Goal: Find specific page/section: Find specific page/section

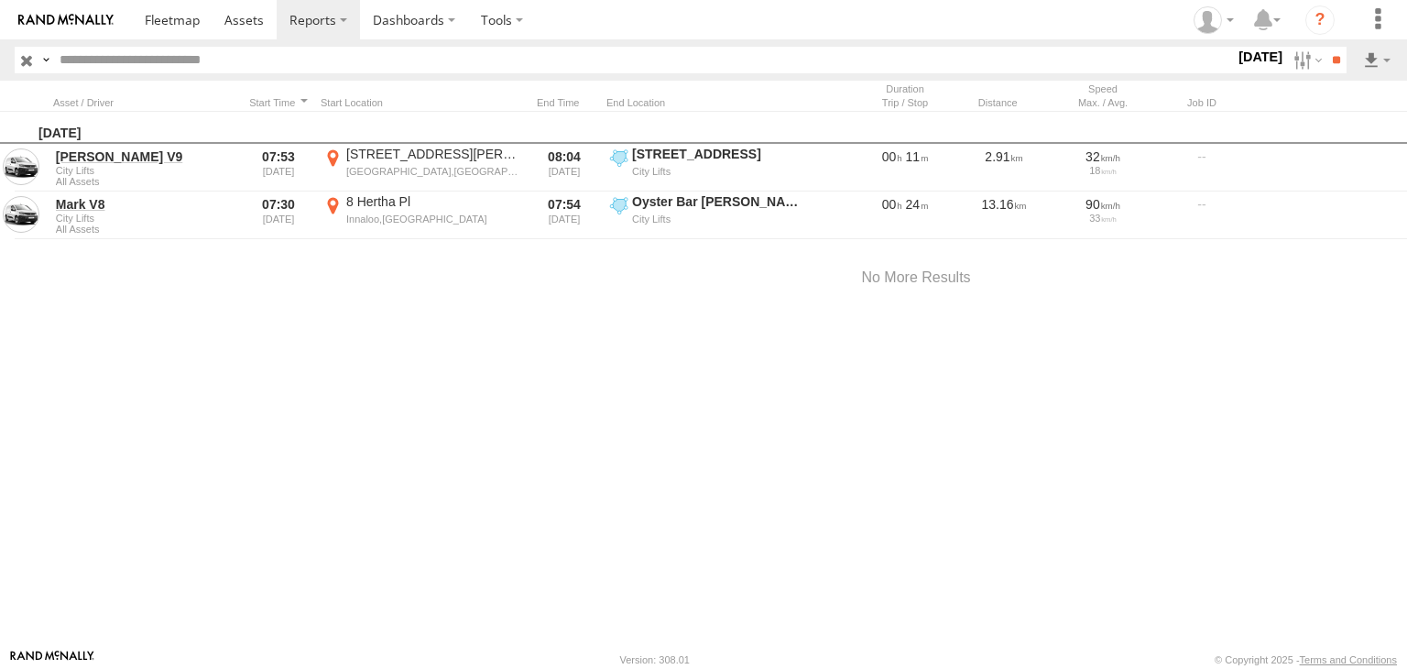
click at [728, 625] on div "Friday, 19th September 2025 Chris V9 City Lifts All Assets 07:53 19/09/2025 254…" at bounding box center [916, 380] width 1833 height 537
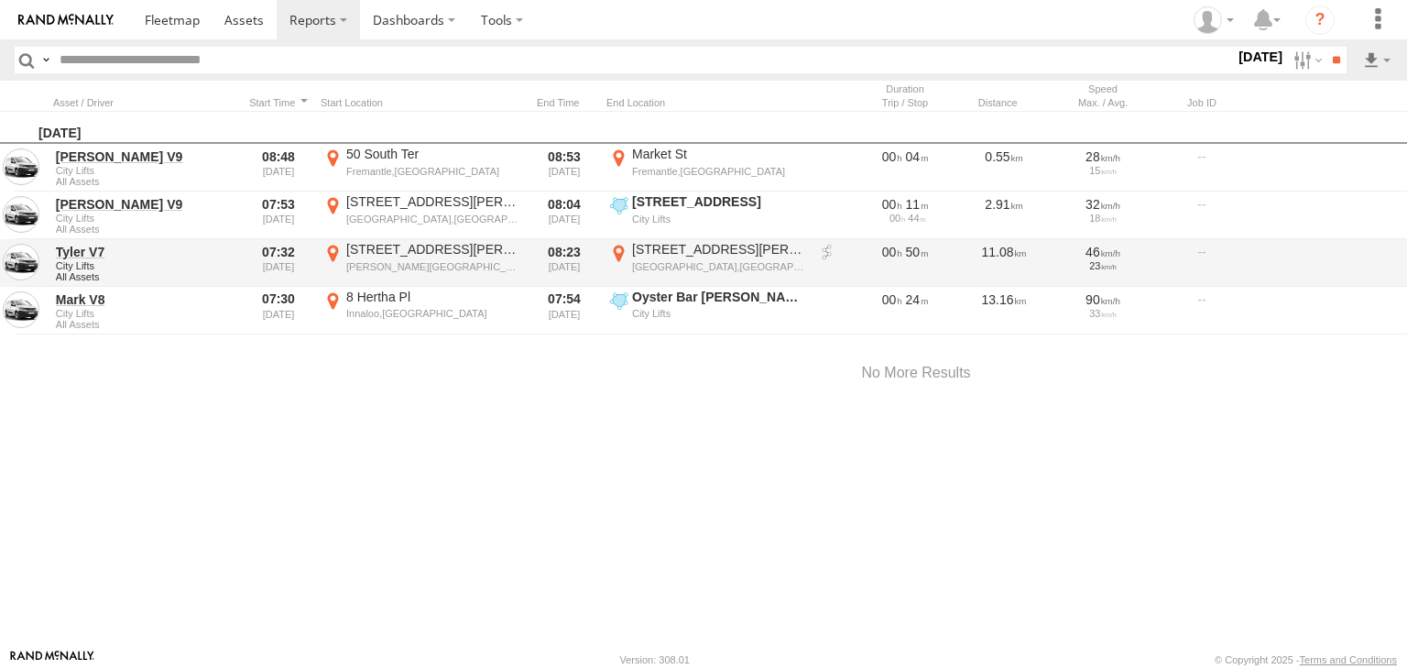
click at [747, 268] on div "East Perth,WA" at bounding box center [718, 266] width 173 height 13
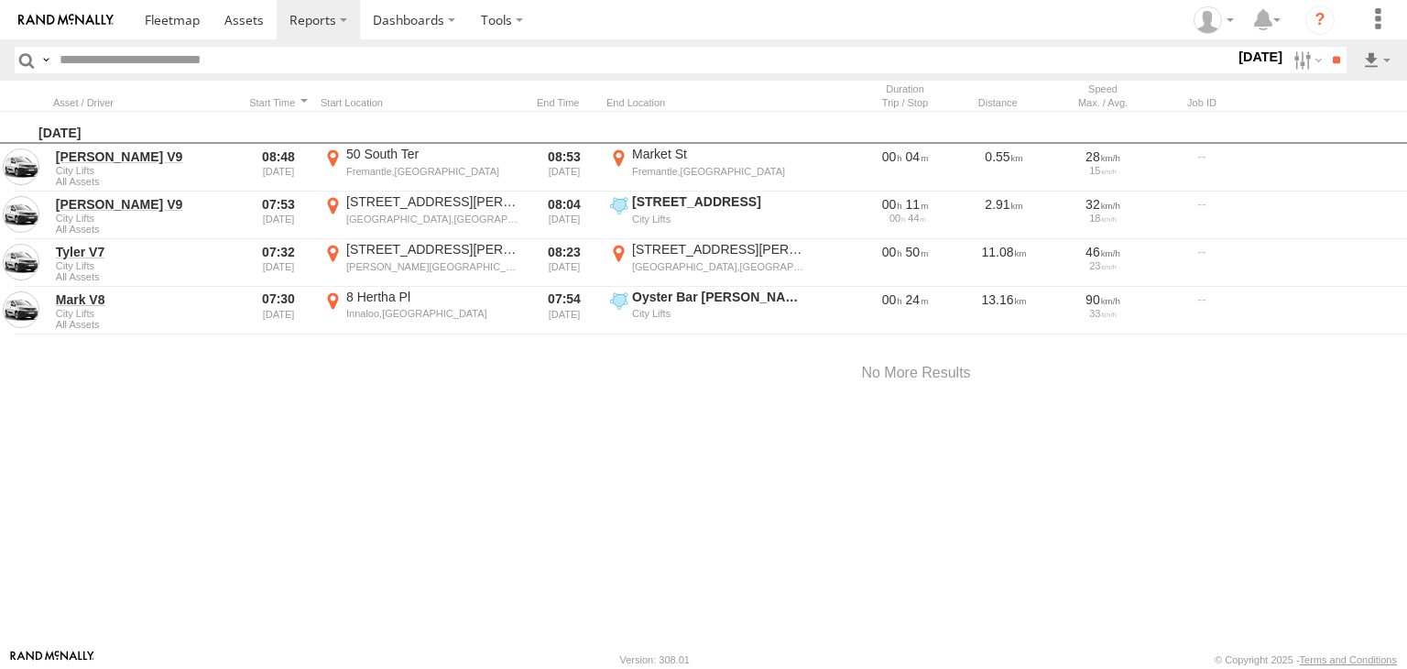
click at [0, 0] on label "×" at bounding box center [0, 0] width 0 height 0
click at [429, 16] on label "Dashboards" at bounding box center [414, 19] width 108 height 39
click at [440, 56] on span at bounding box center [420, 55] width 92 height 17
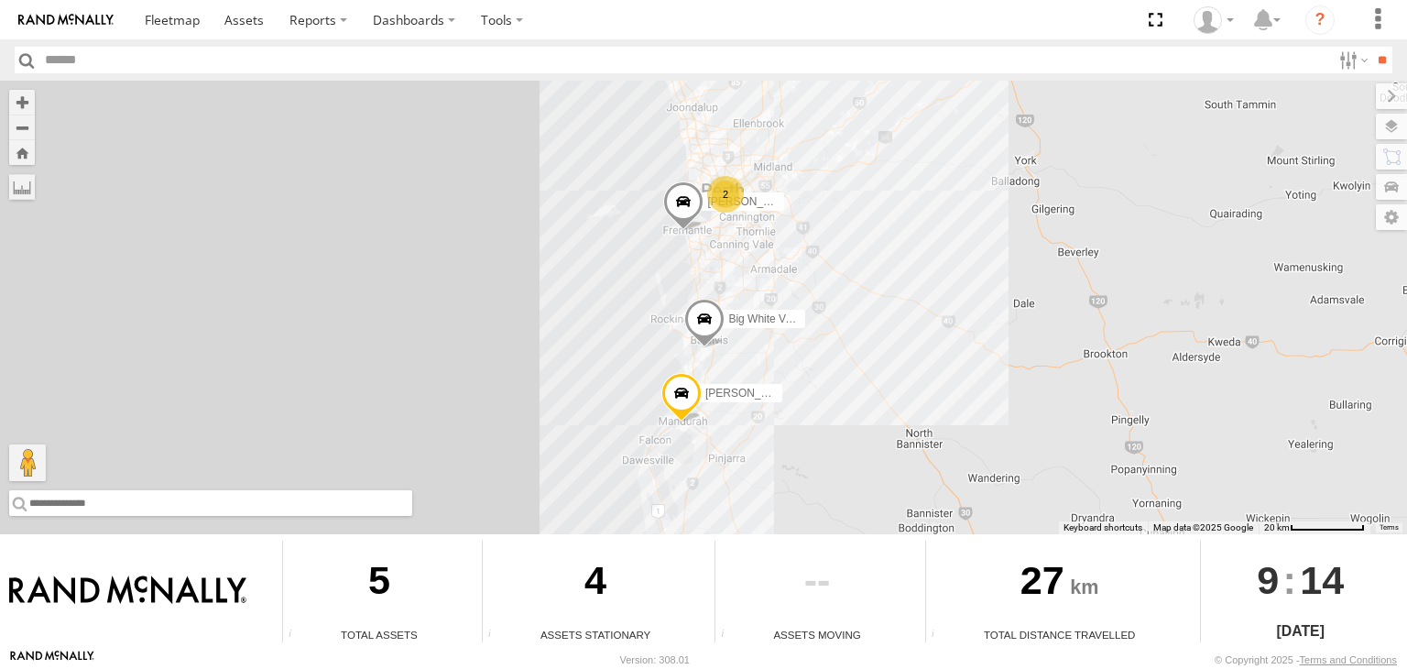
click at [78, 507] on input "text" at bounding box center [210, 503] width 403 height 26
type input "**********"
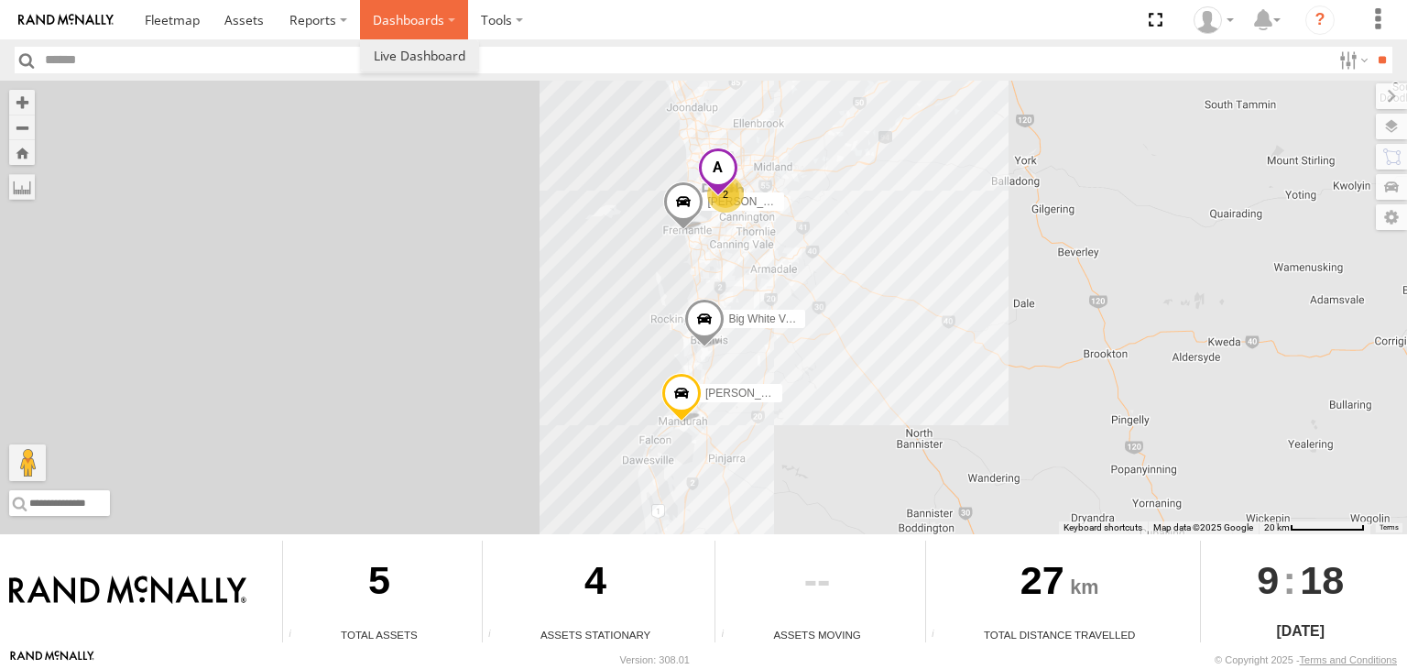
click at [388, 12] on label "Dashboards" at bounding box center [414, 19] width 108 height 39
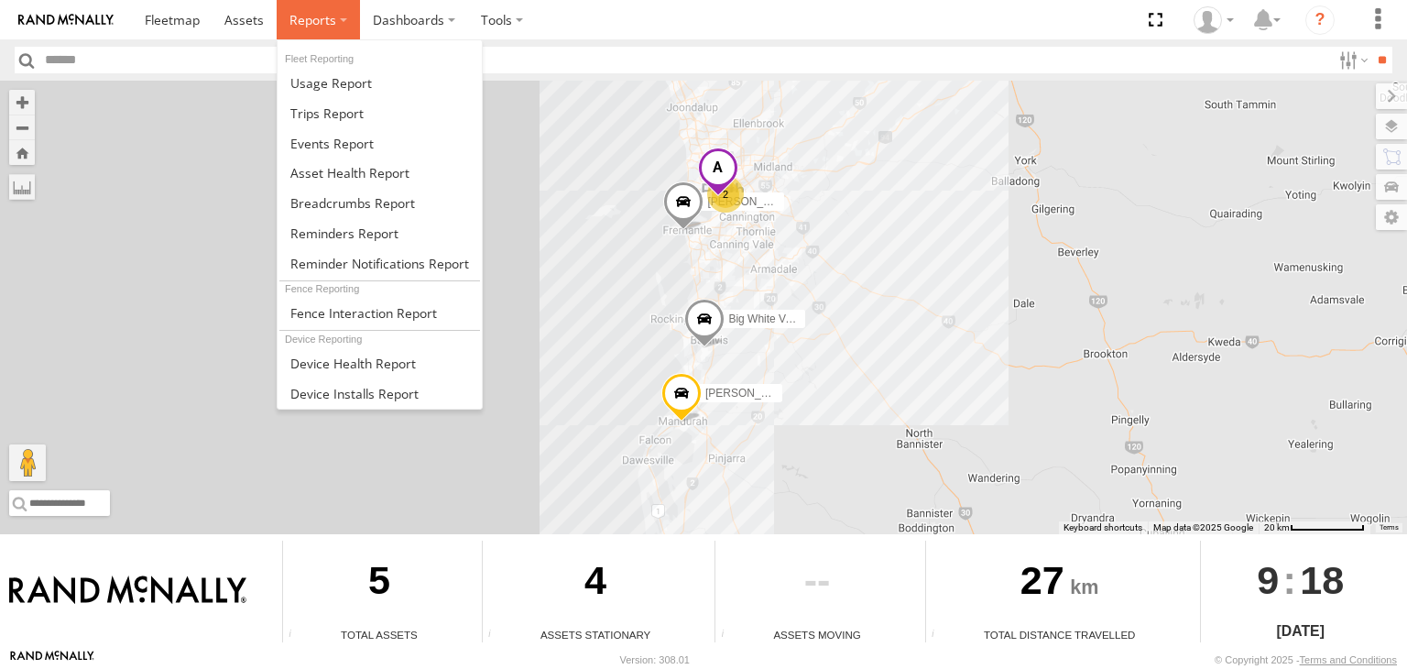
click at [330, 23] on span at bounding box center [313, 19] width 47 height 17
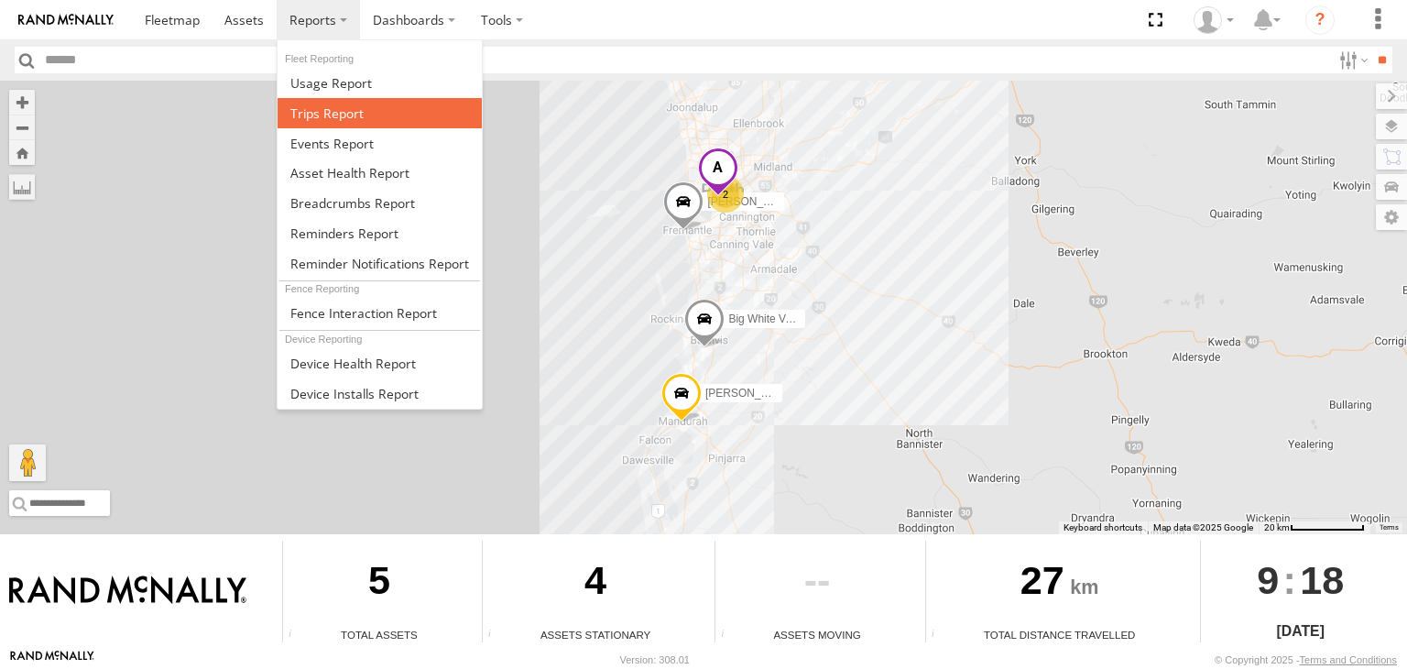
click at [361, 119] on link at bounding box center [380, 113] width 204 height 30
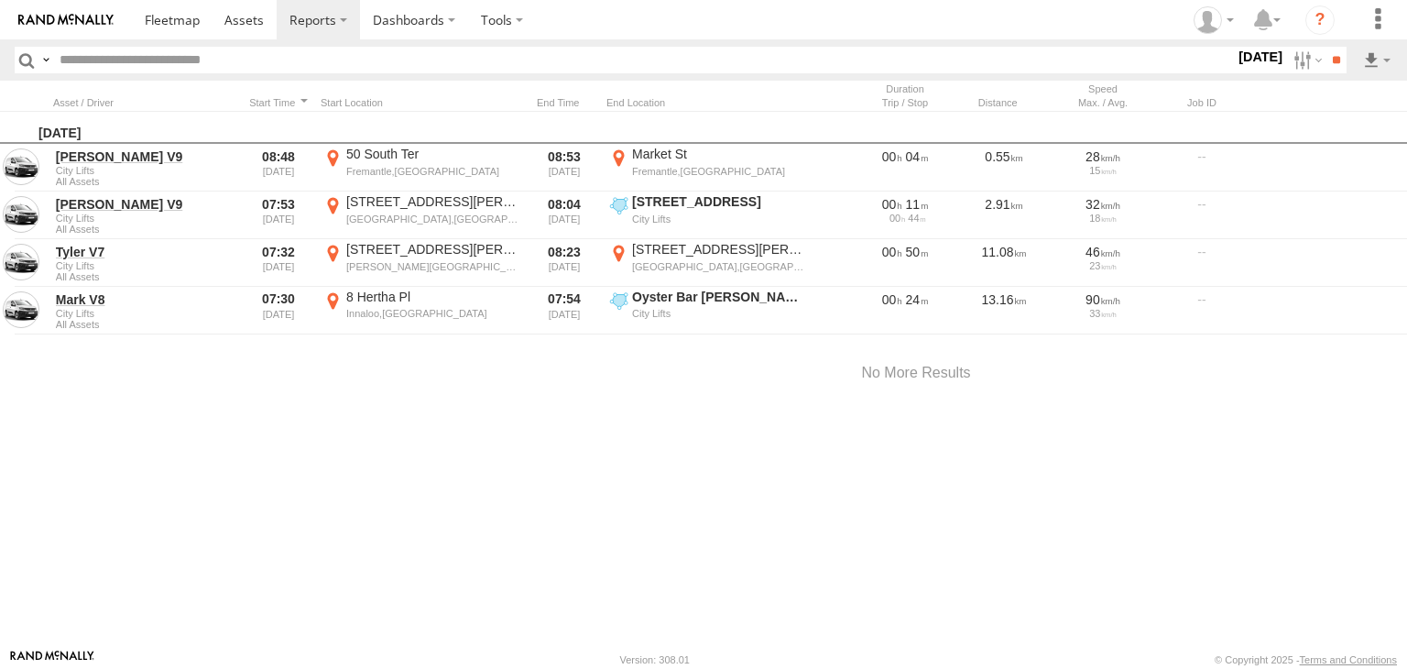
click at [0, 0] on label at bounding box center [0, 0] width 0 height 0
click at [1327, 63] on input "**" at bounding box center [1336, 60] width 21 height 27
